Goal: Task Accomplishment & Management: Use online tool/utility

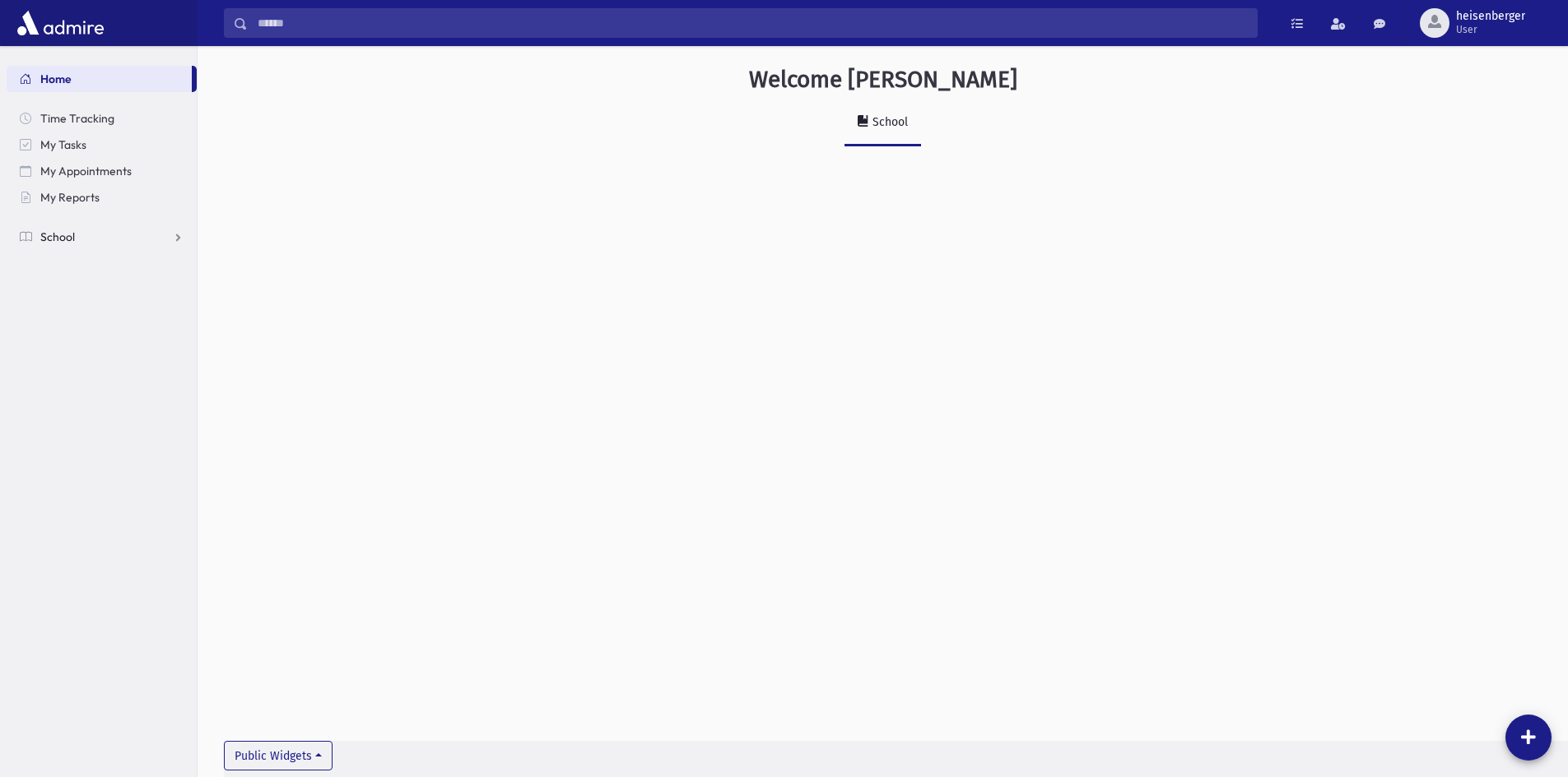
click at [47, 242] on span "School" at bounding box center [57, 236] width 35 height 15
click at [63, 283] on span "Attendance" at bounding box center [80, 289] width 60 height 15
click at [64, 313] on span "Entry" at bounding box center [76, 316] width 28 height 15
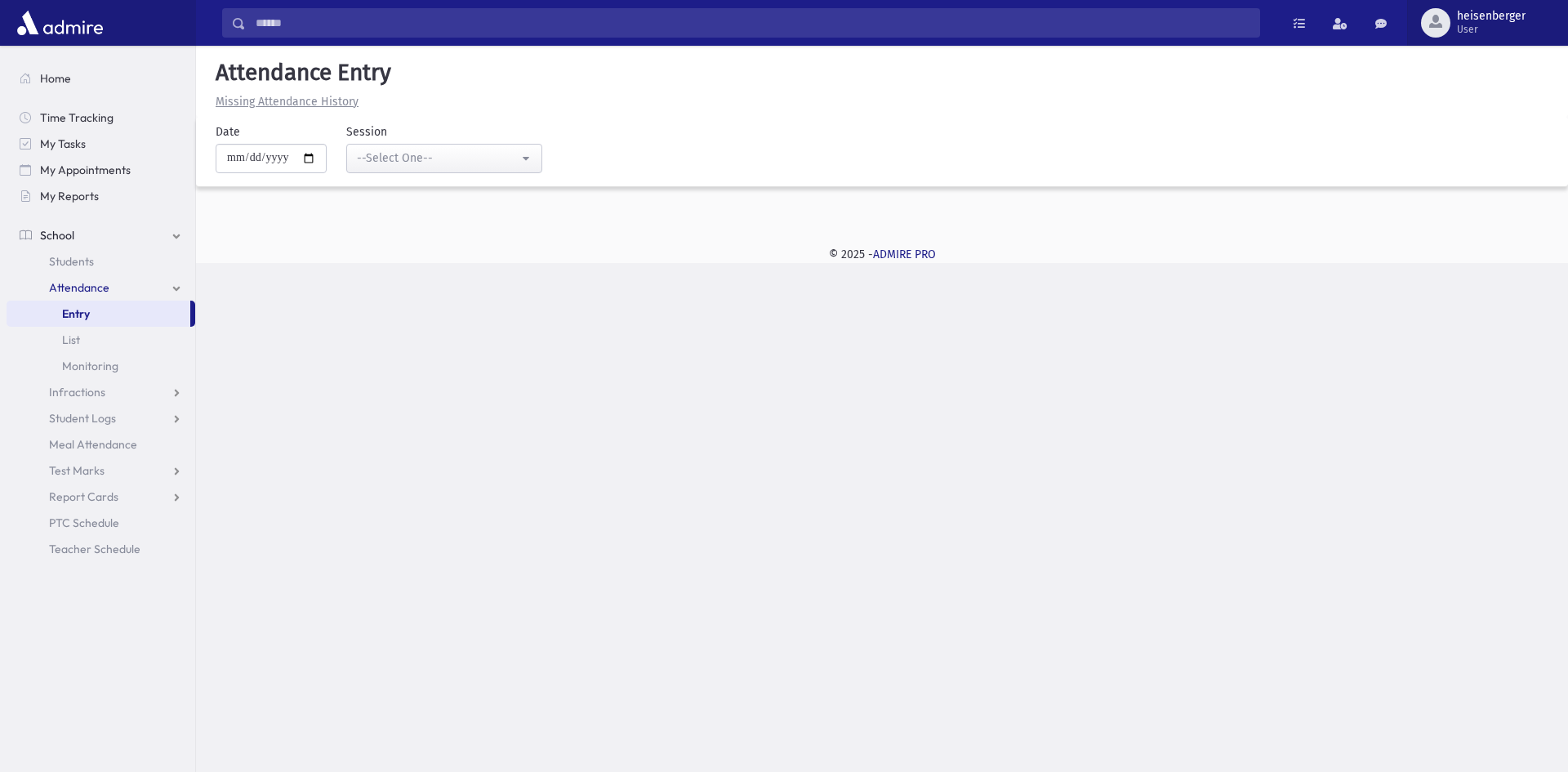
click at [1449, 26] on div "button" at bounding box center [1436, 22] width 29 height 29
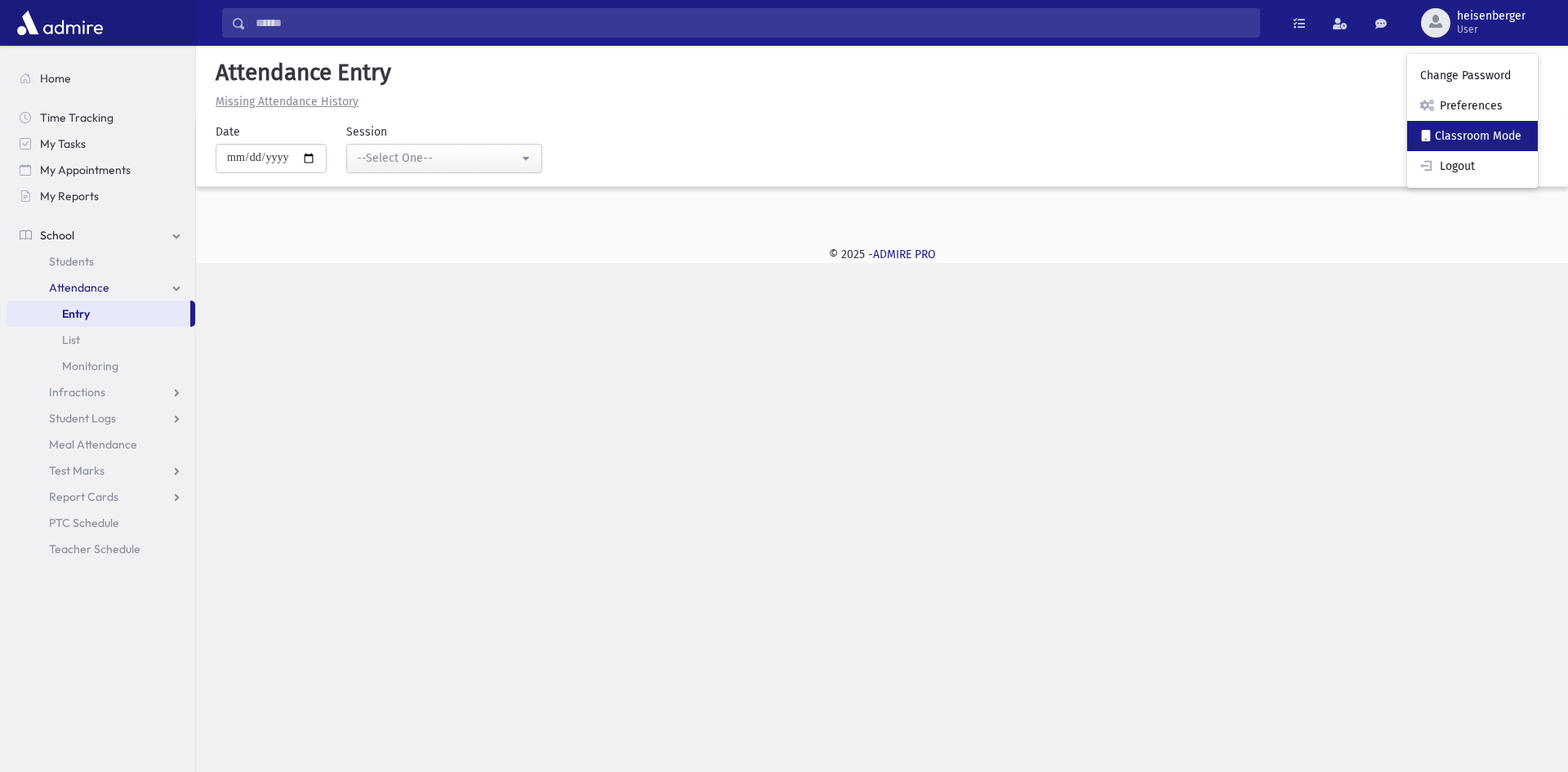
click at [1426, 135] on span at bounding box center [1426, 136] width 11 height 14
